Goal: Navigation & Orientation: Find specific page/section

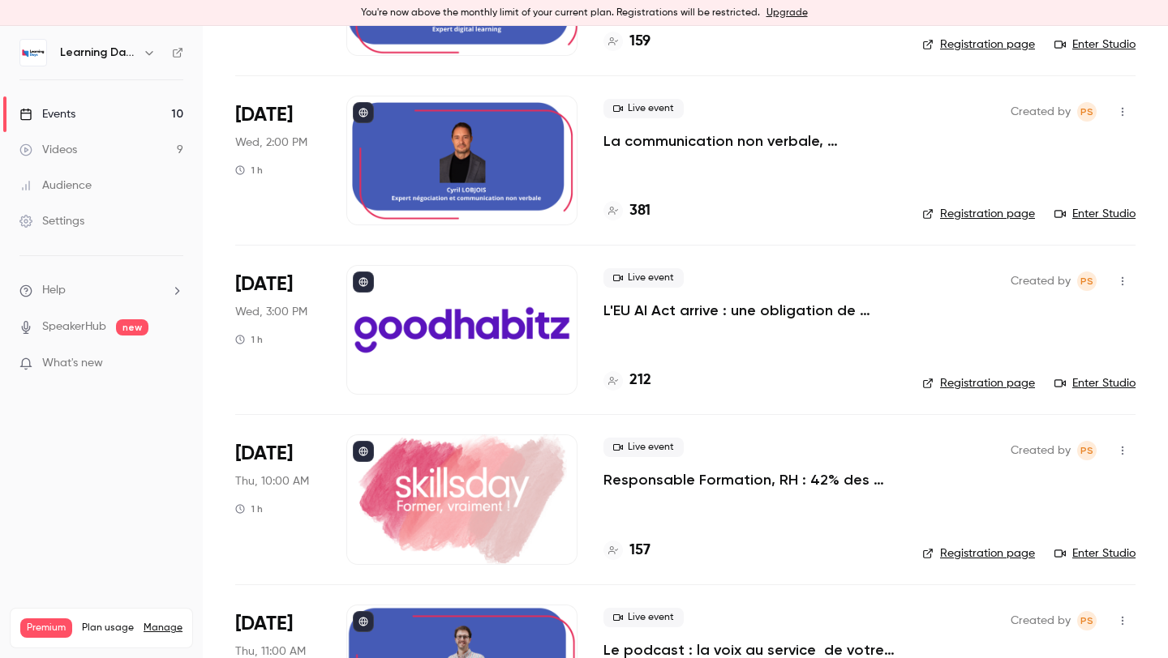
scroll to position [414, 0]
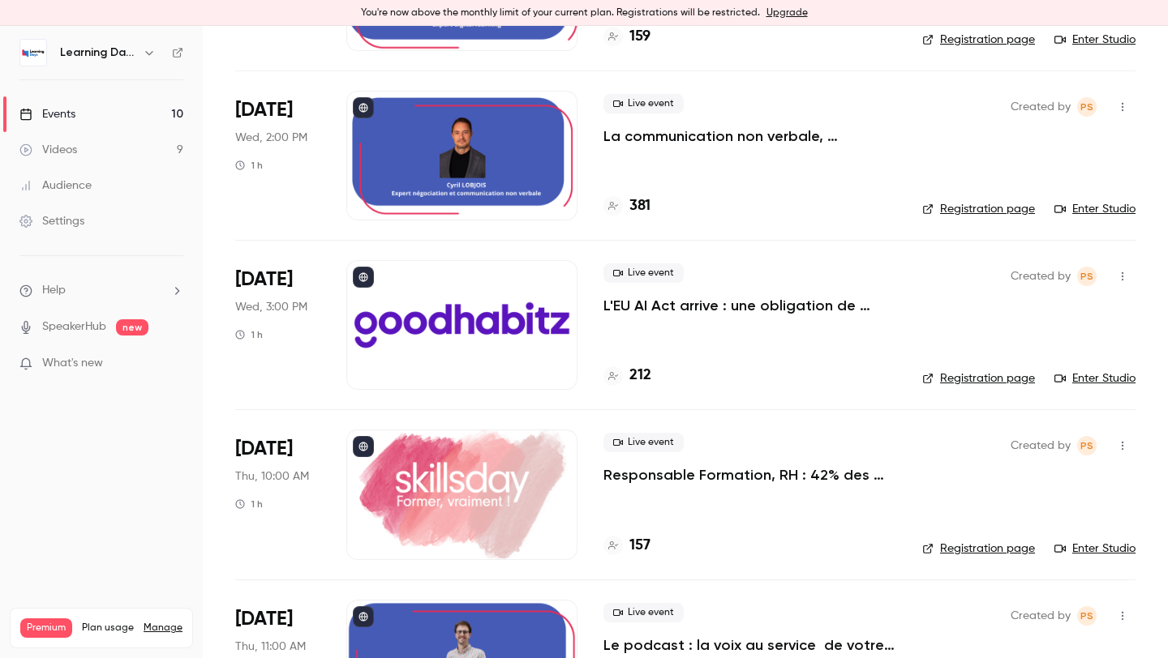
click at [1081, 546] on link "Enter Studio" at bounding box center [1094, 549] width 81 height 16
click at [705, 301] on p "L'EU AI Act arrive : une obligation de formation… et une opportunité stratégiqu…" at bounding box center [749, 305] width 293 height 19
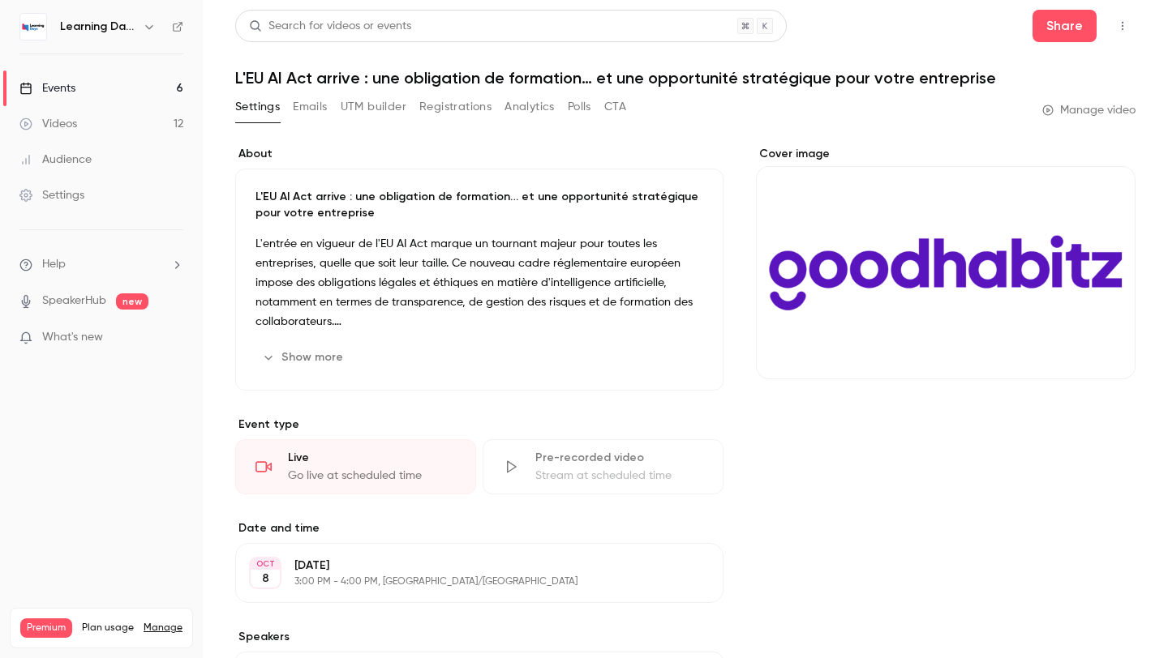
click at [611, 102] on button "CTA" at bounding box center [615, 107] width 22 height 26
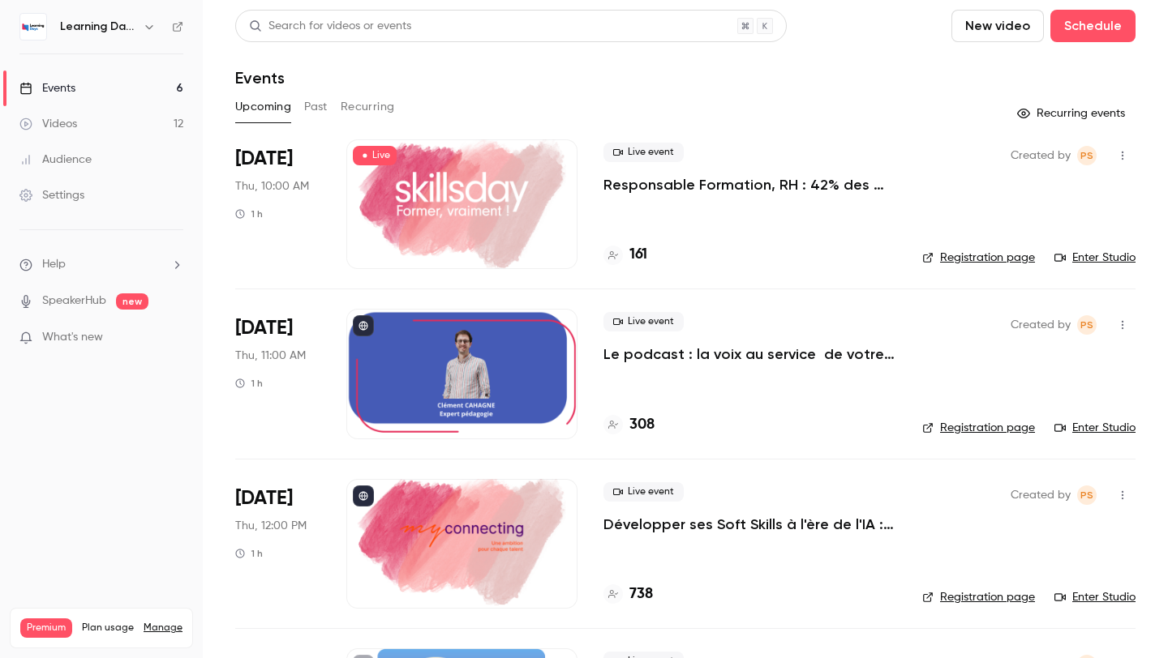
click at [320, 98] on button "Past" at bounding box center [316, 107] width 24 height 26
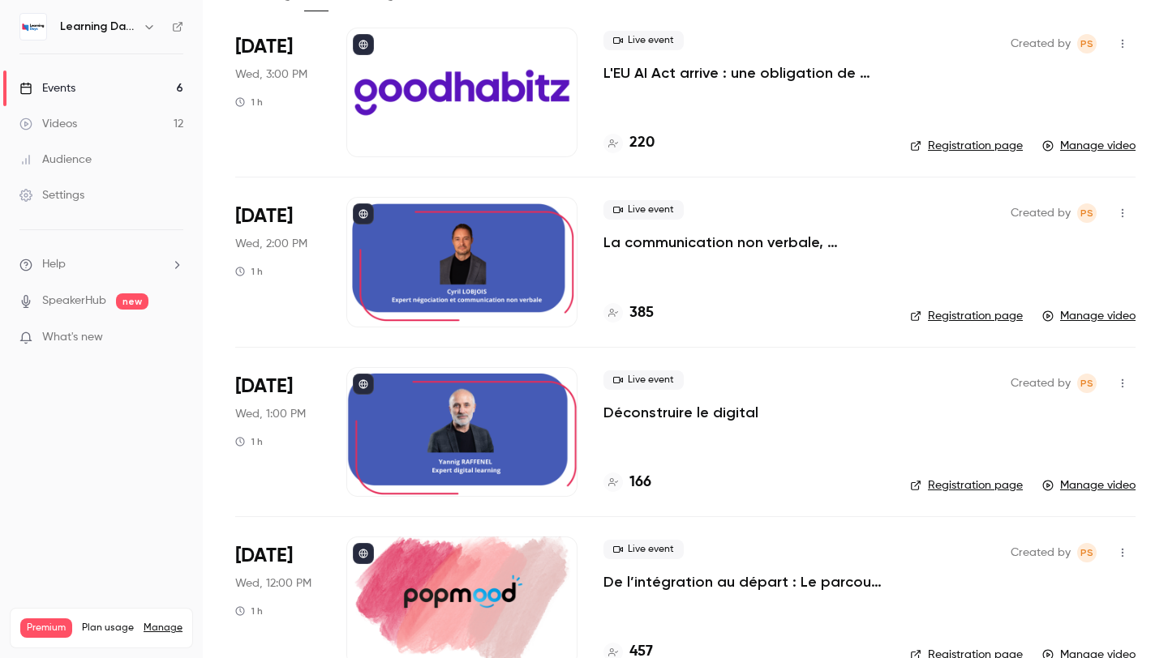
scroll to position [113, 0]
click at [928, 245] on div "Created by PS Registration page Manage video" at bounding box center [1022, 261] width 225 height 130
click at [800, 236] on p "La communication non verbale, comprendre au delà des mots pour installer la con…" at bounding box center [743, 241] width 281 height 19
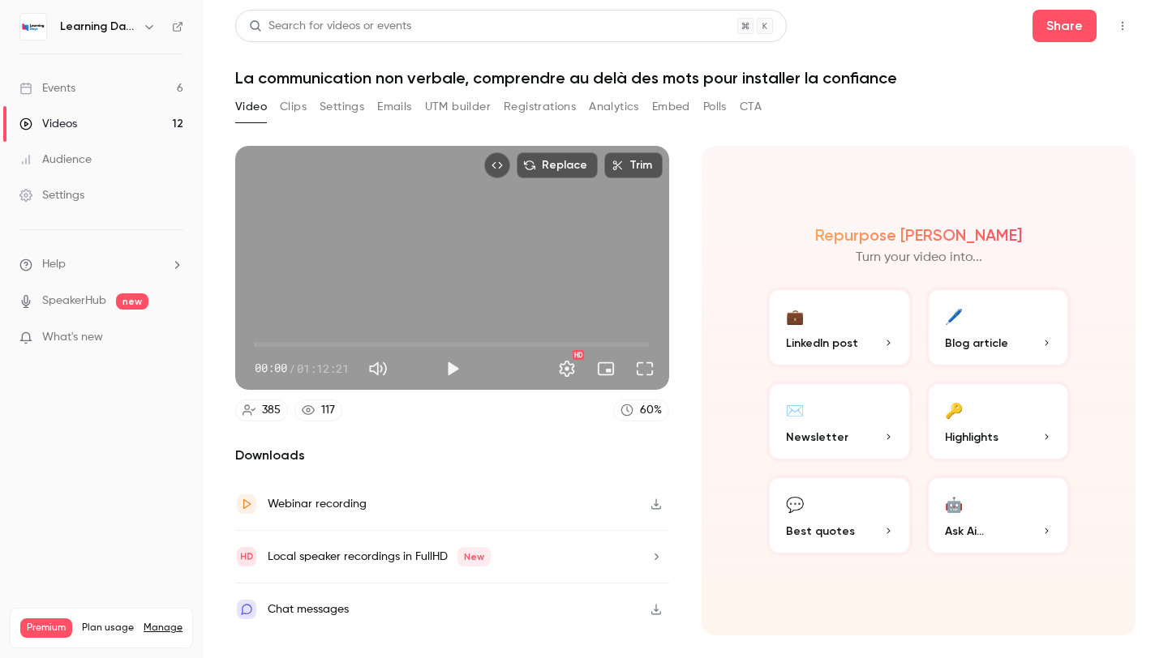
click at [741, 116] on div "Video Clips Settings Emails UTM builder Registrations Analytics Embed Polls CTA" at bounding box center [498, 107] width 526 height 26
click at [741, 110] on div "Video Clips Settings Emails UTM builder Registrations Analytics Embed Polls CTA" at bounding box center [498, 107] width 526 height 26
click at [747, 110] on button "CTA" at bounding box center [750, 107] width 22 height 26
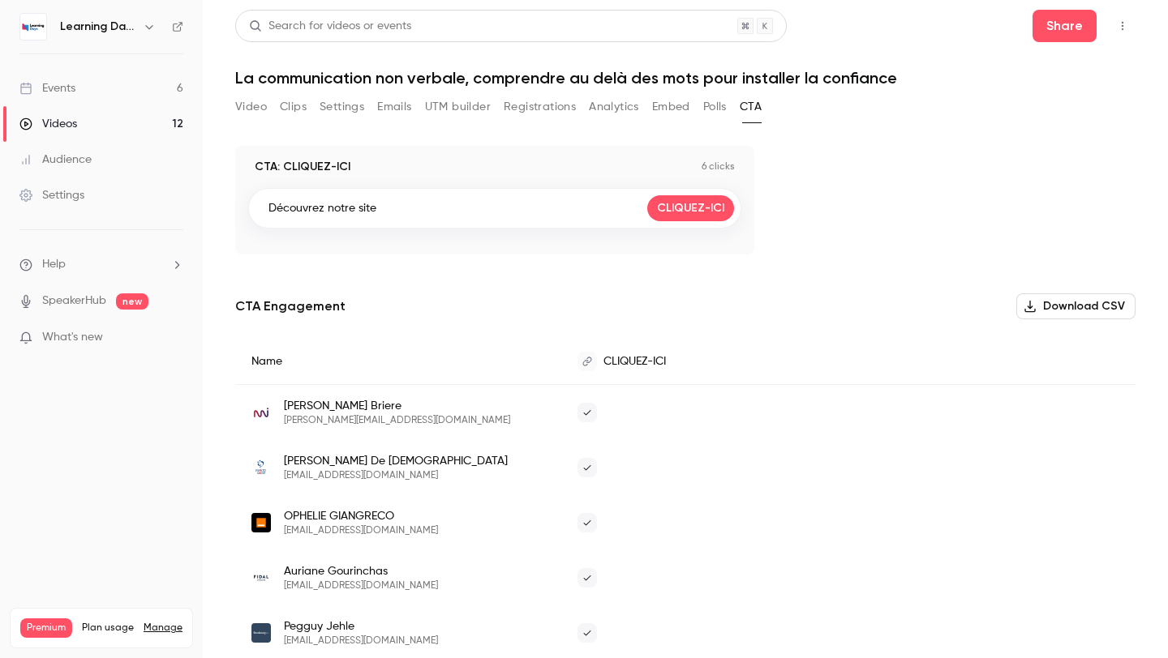
scroll to position [96, 0]
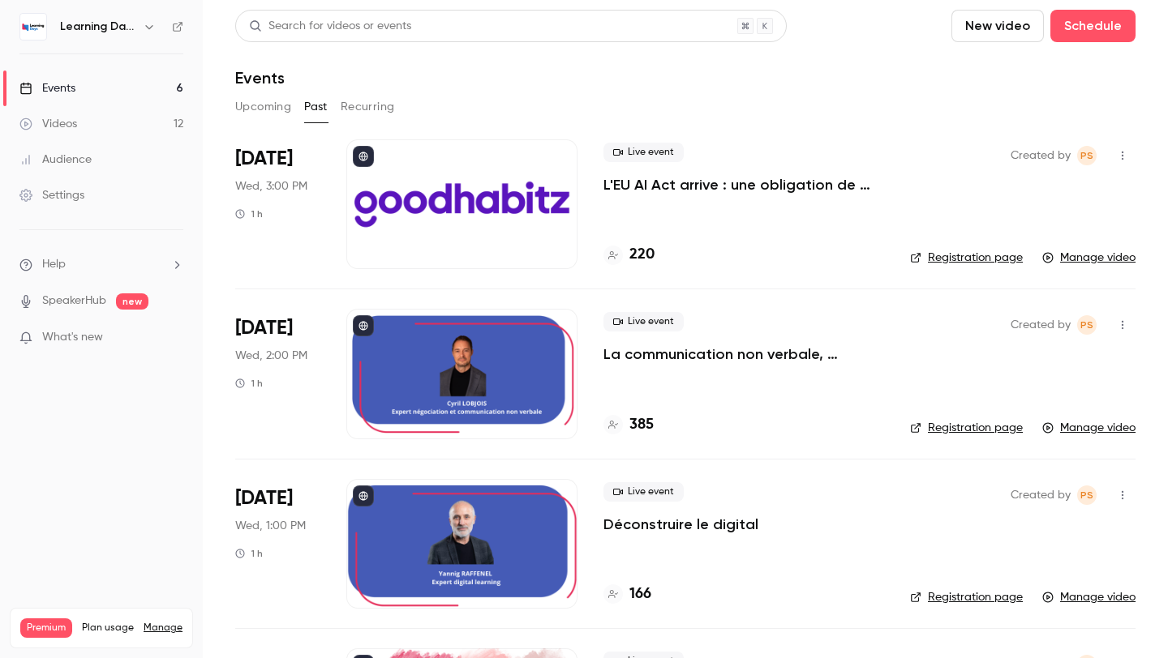
click at [264, 106] on button "Upcoming" at bounding box center [263, 107] width 56 height 26
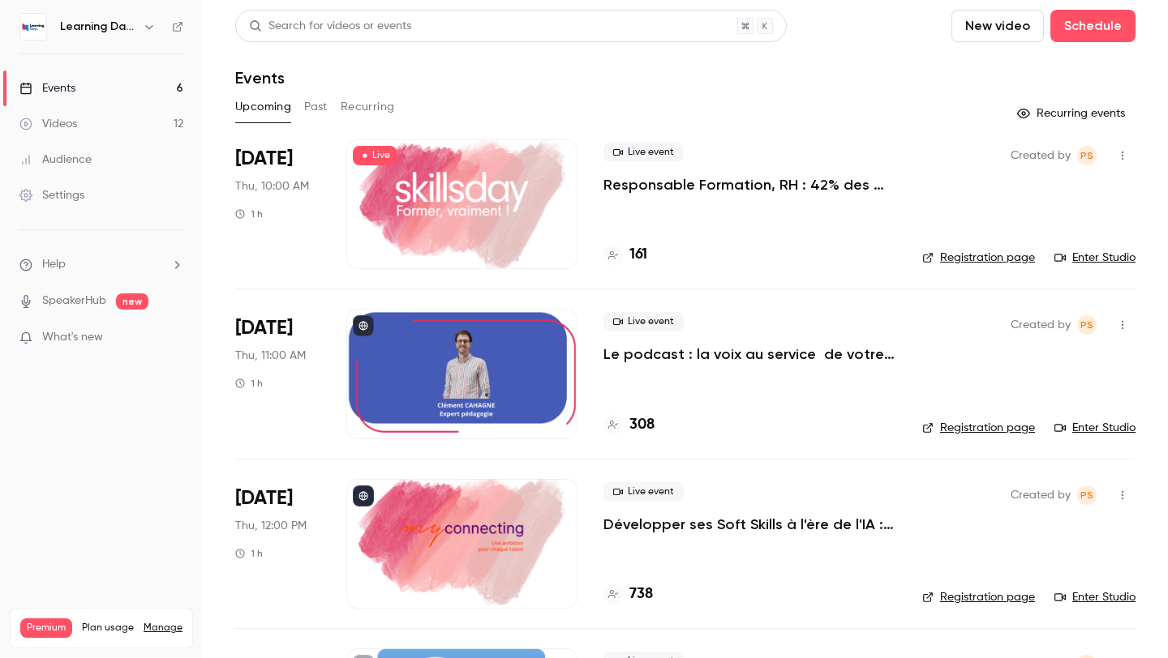
click at [316, 103] on button "Past" at bounding box center [316, 107] width 24 height 26
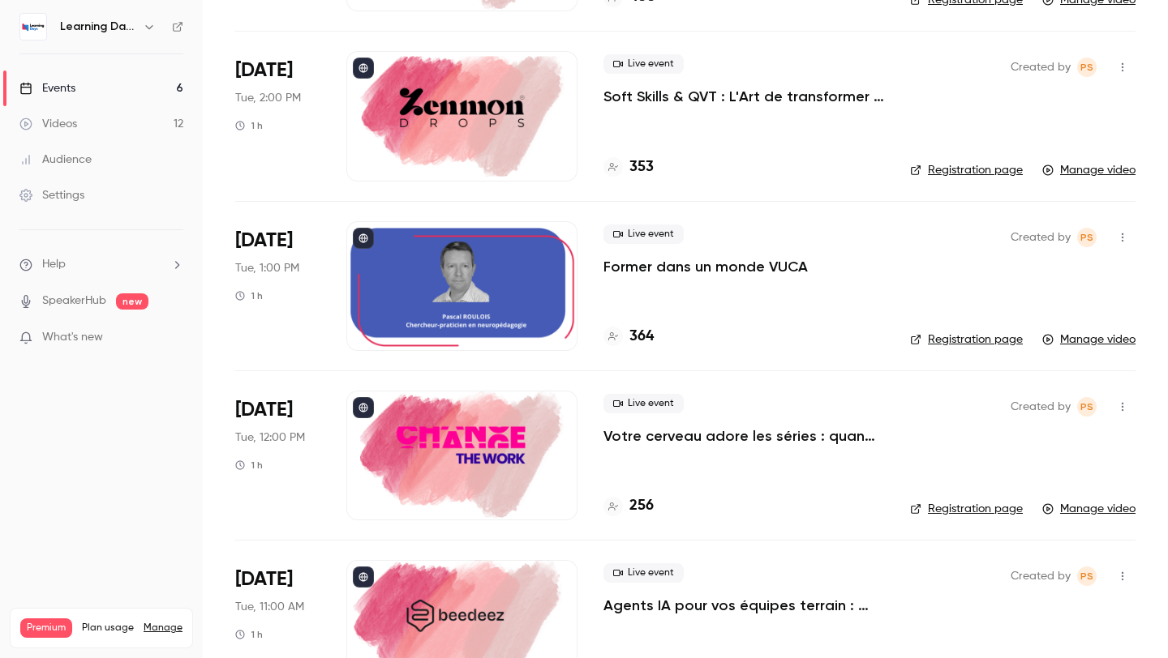
scroll to position [1284, 0]
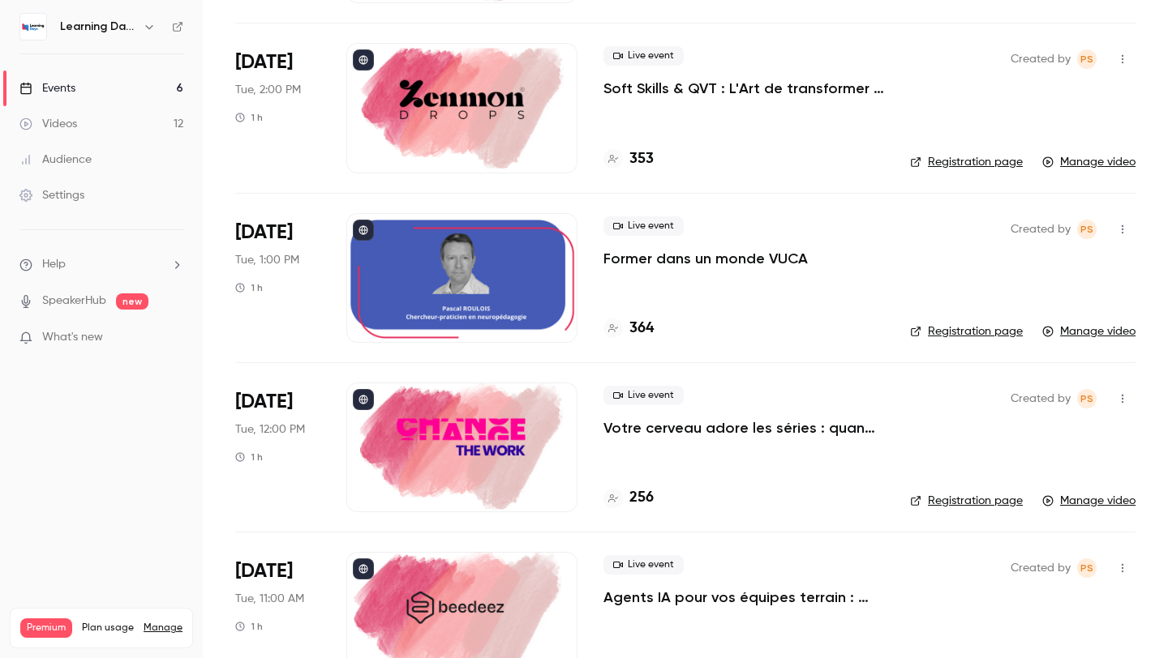
click at [473, 408] on div at bounding box center [461, 448] width 231 height 130
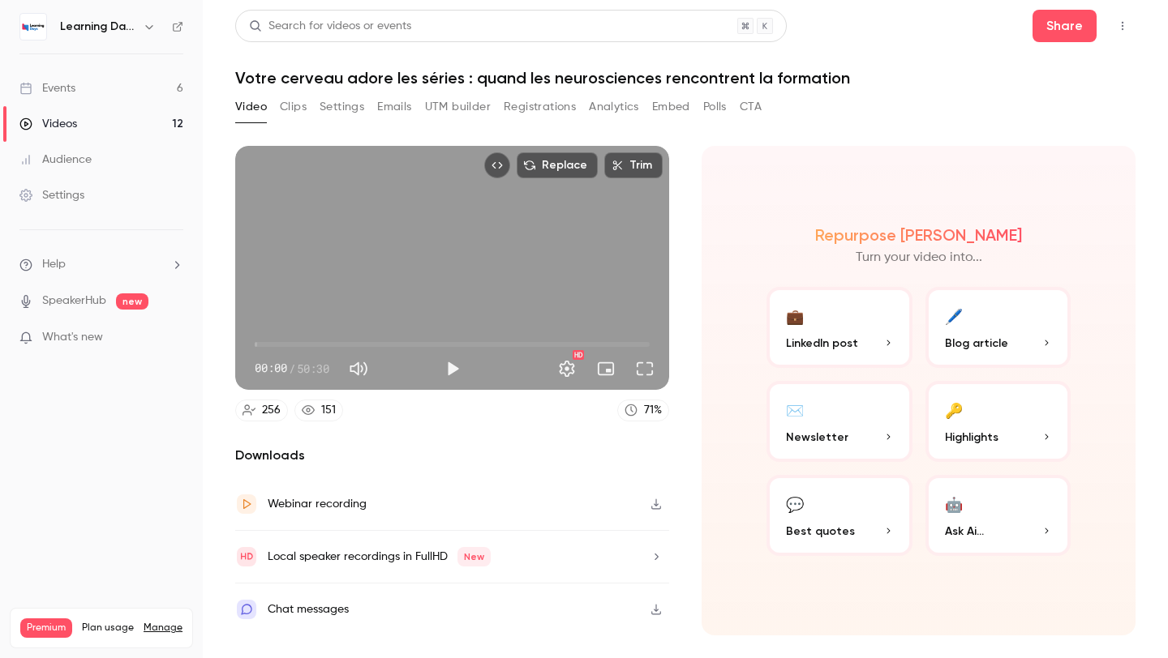
click at [745, 107] on button "CTA" at bounding box center [750, 107] width 22 height 26
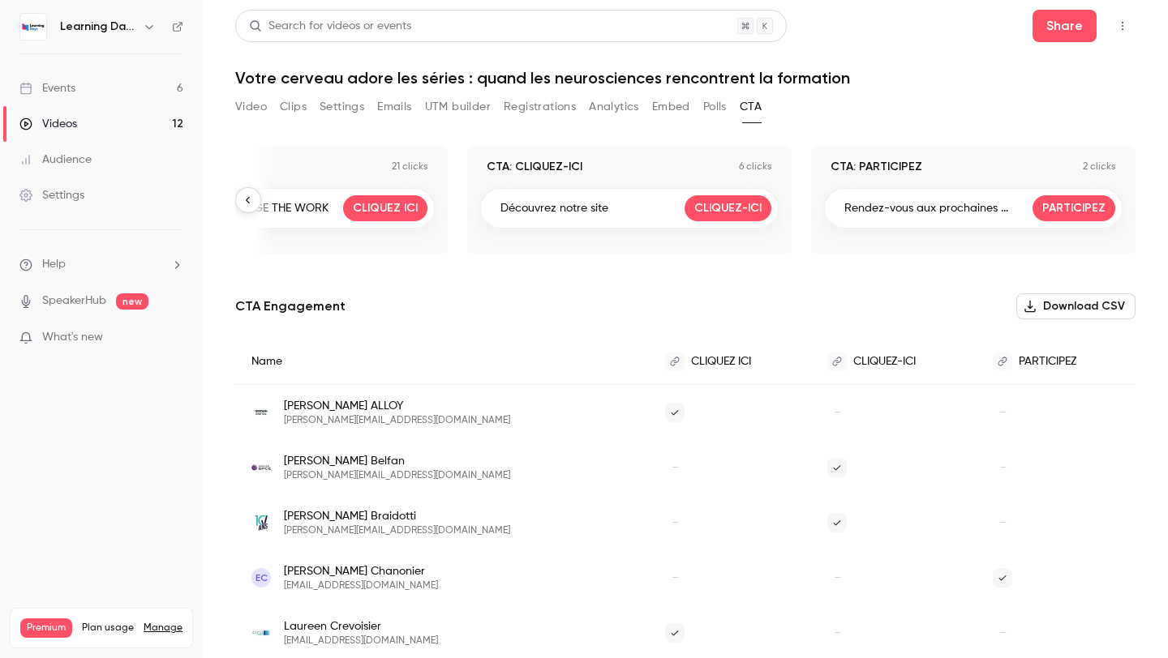
scroll to position [0, 112]
drag, startPoint x: 846, startPoint y: 208, endPoint x: 1026, endPoint y: 222, distance: 180.6
click at [1026, 222] on div "Rendez-vous aux prochaines ... PARTICIPEZ" at bounding box center [973, 208] width 298 height 41
copy div "Rendez-vous aux prochaines ... PARTICIPEZ"
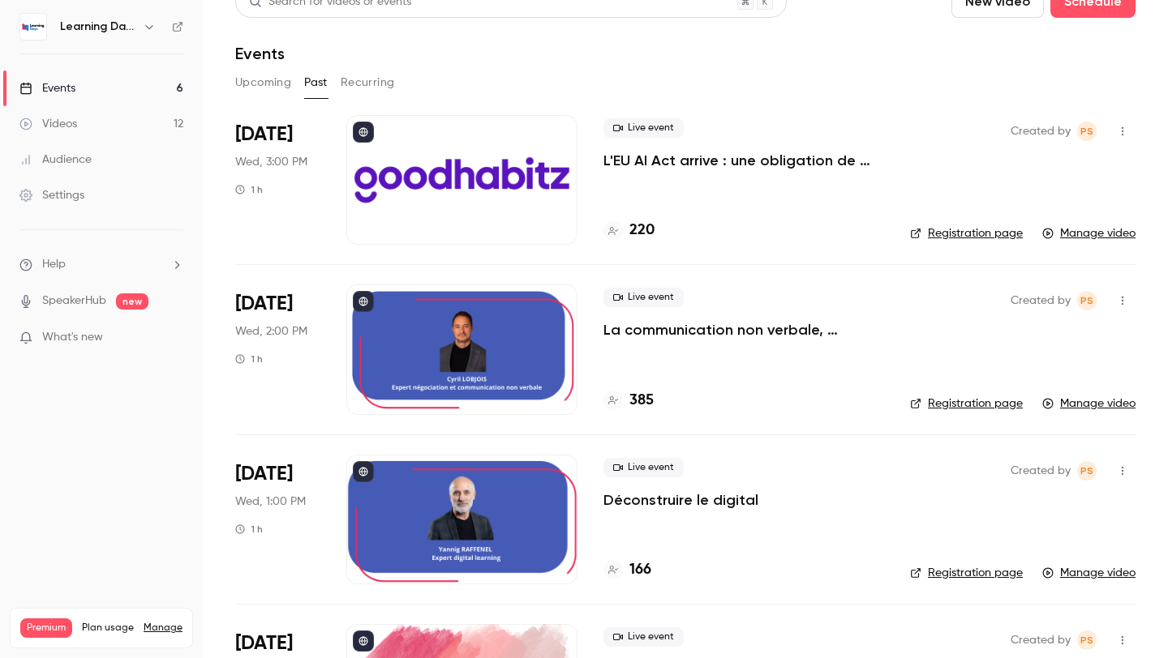
scroll to position [56, 0]
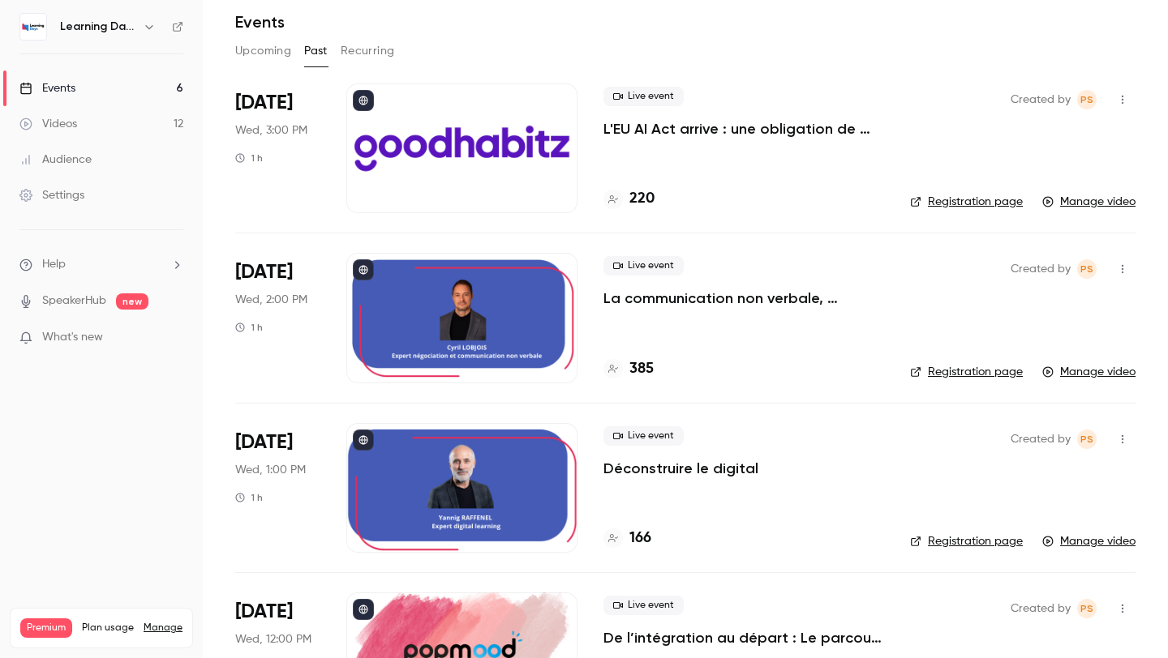
click at [268, 52] on button "Upcoming" at bounding box center [263, 51] width 56 height 26
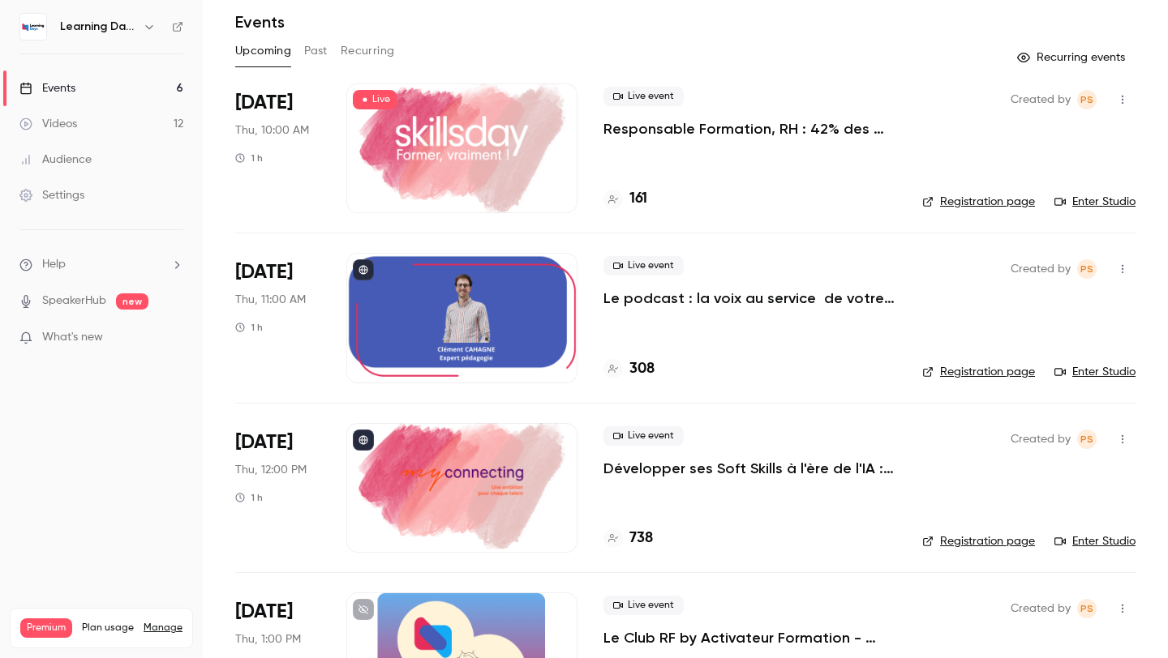
click at [844, 295] on p "Le podcast : la voix au service de votre pédagogie" at bounding box center [749, 298] width 293 height 19
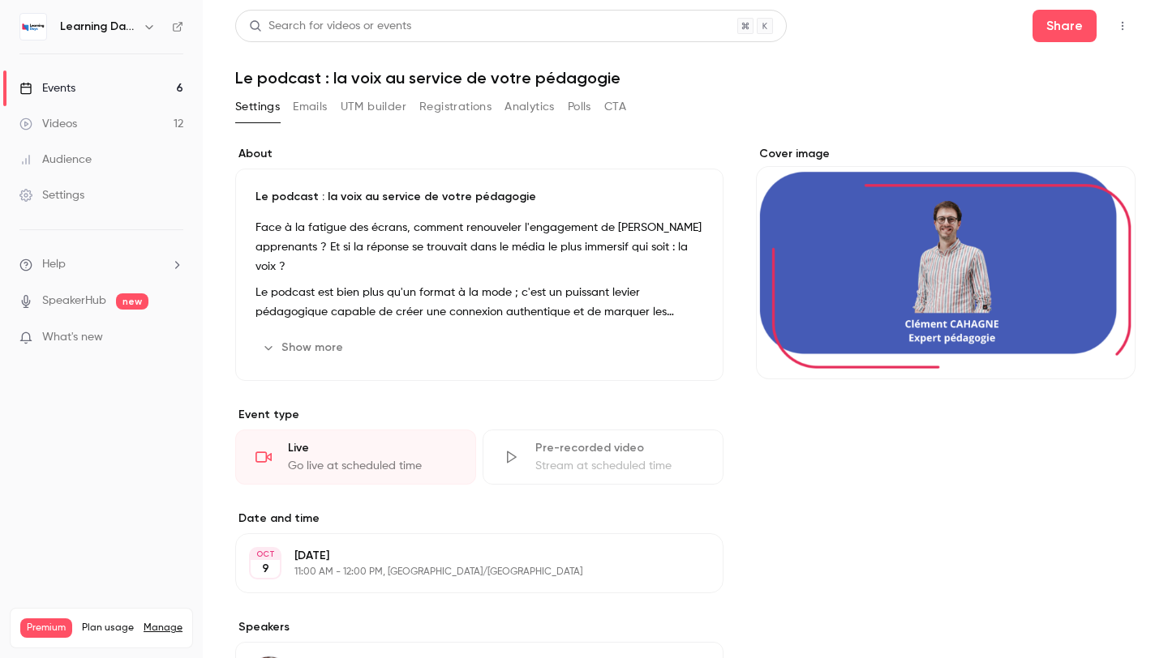
click at [615, 97] on button "CTA" at bounding box center [615, 107] width 22 height 26
click at [619, 104] on button "CTA" at bounding box center [615, 107] width 22 height 26
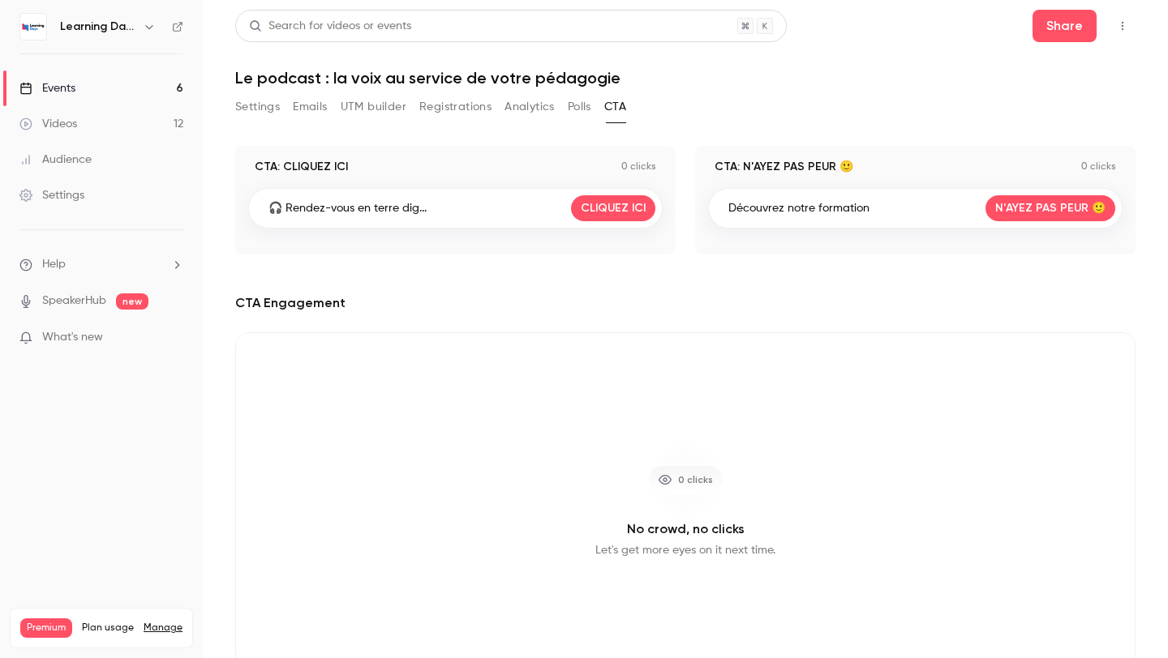
click at [256, 114] on button "Settings" at bounding box center [257, 107] width 45 height 26
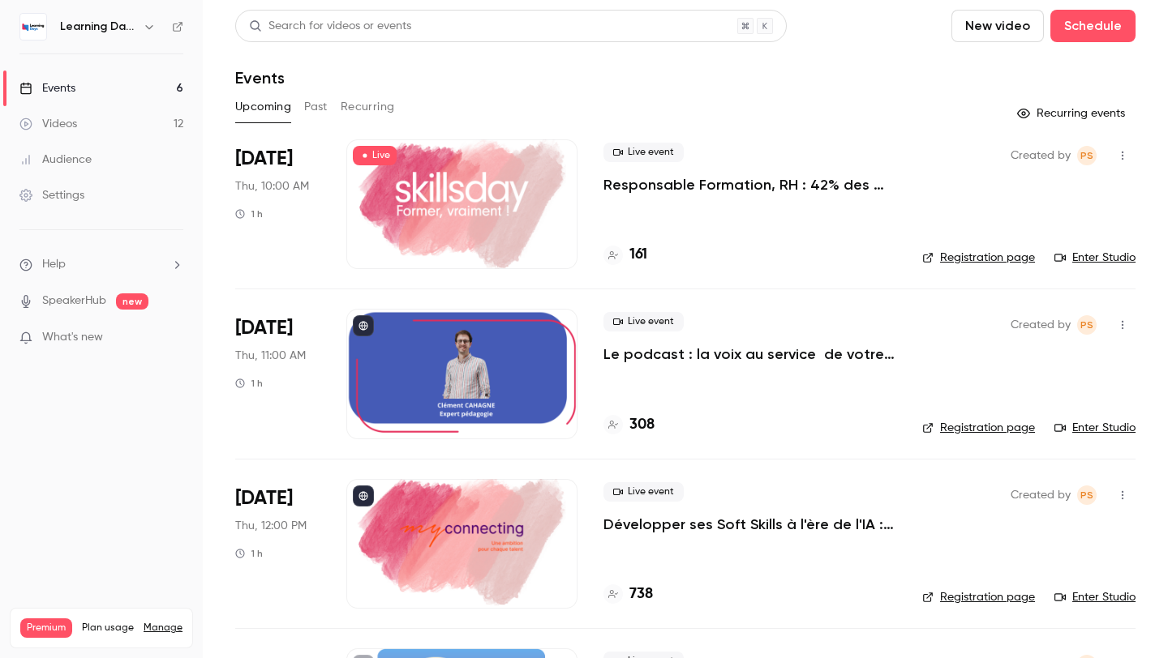
click at [1075, 422] on link "Enter Studio" at bounding box center [1094, 428] width 81 height 16
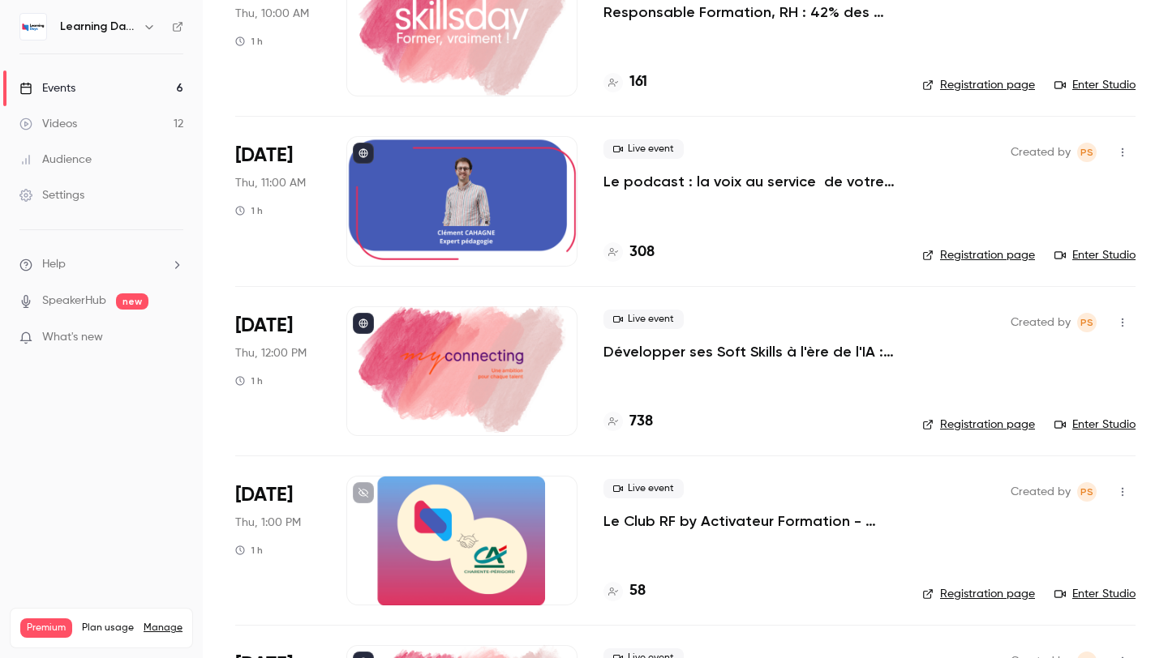
scroll to position [179, 0]
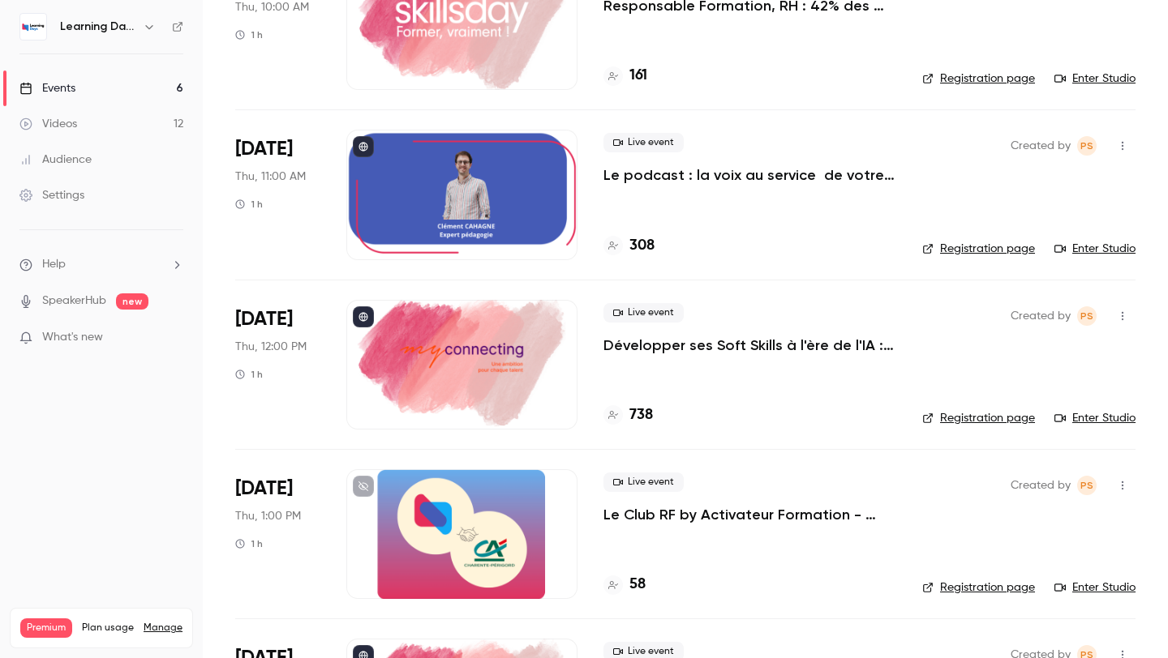
click at [940, 324] on div "Created by PS Registration page Enter Studio" at bounding box center [1028, 365] width 213 height 130
click at [1071, 413] on link "Enter Studio" at bounding box center [1094, 418] width 81 height 16
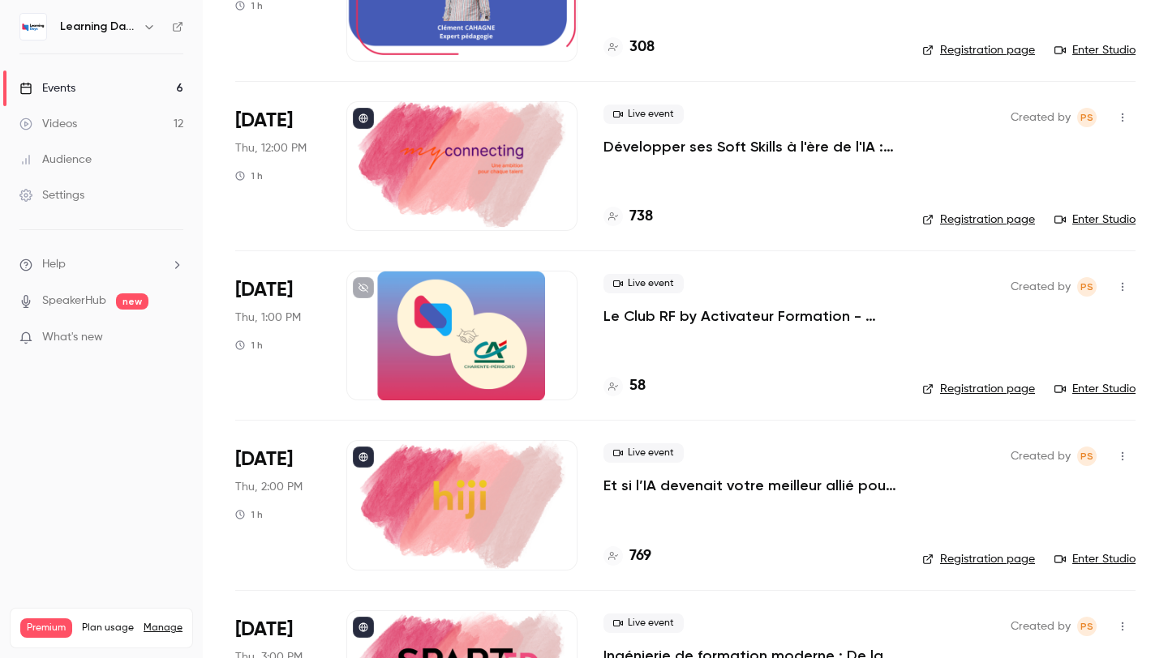
scroll to position [489, 0]
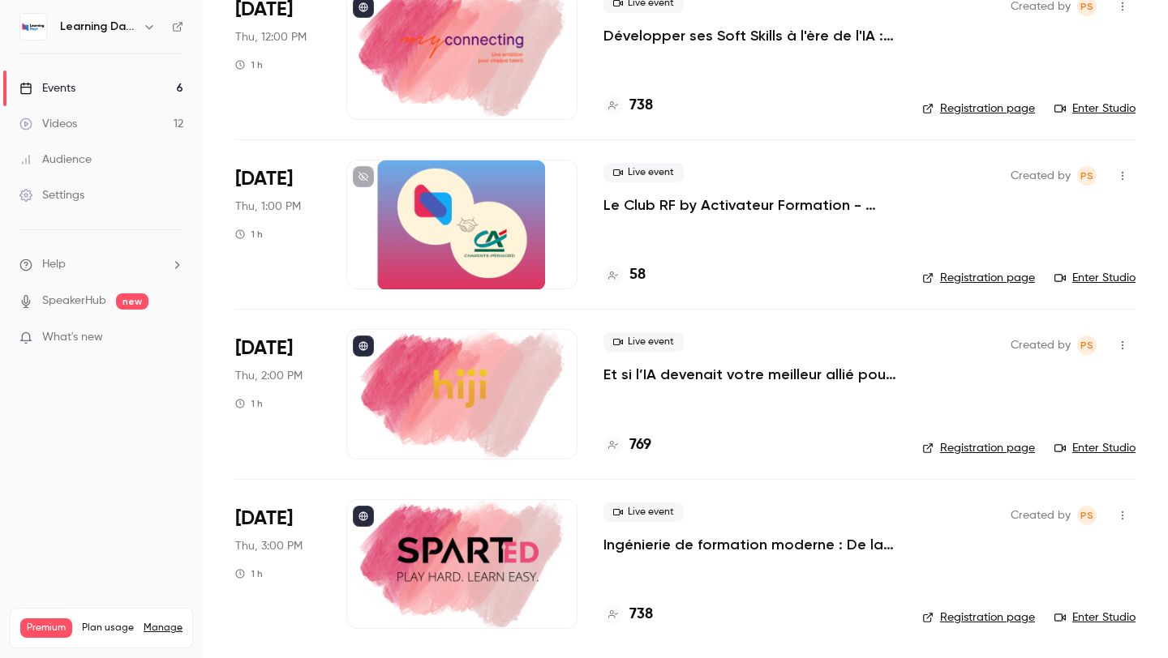
click at [1074, 448] on link "Enter Studio" at bounding box center [1094, 448] width 81 height 16
click at [1111, 629] on li "[DATE] Thu, 3:00 PM 1 h Live event Ingénierie de formation moderne : De la sall…" at bounding box center [685, 563] width 900 height 169
click at [1101, 611] on link "Enter Studio" at bounding box center [1094, 618] width 81 height 16
